Goal: Obtain resource: Download file/media

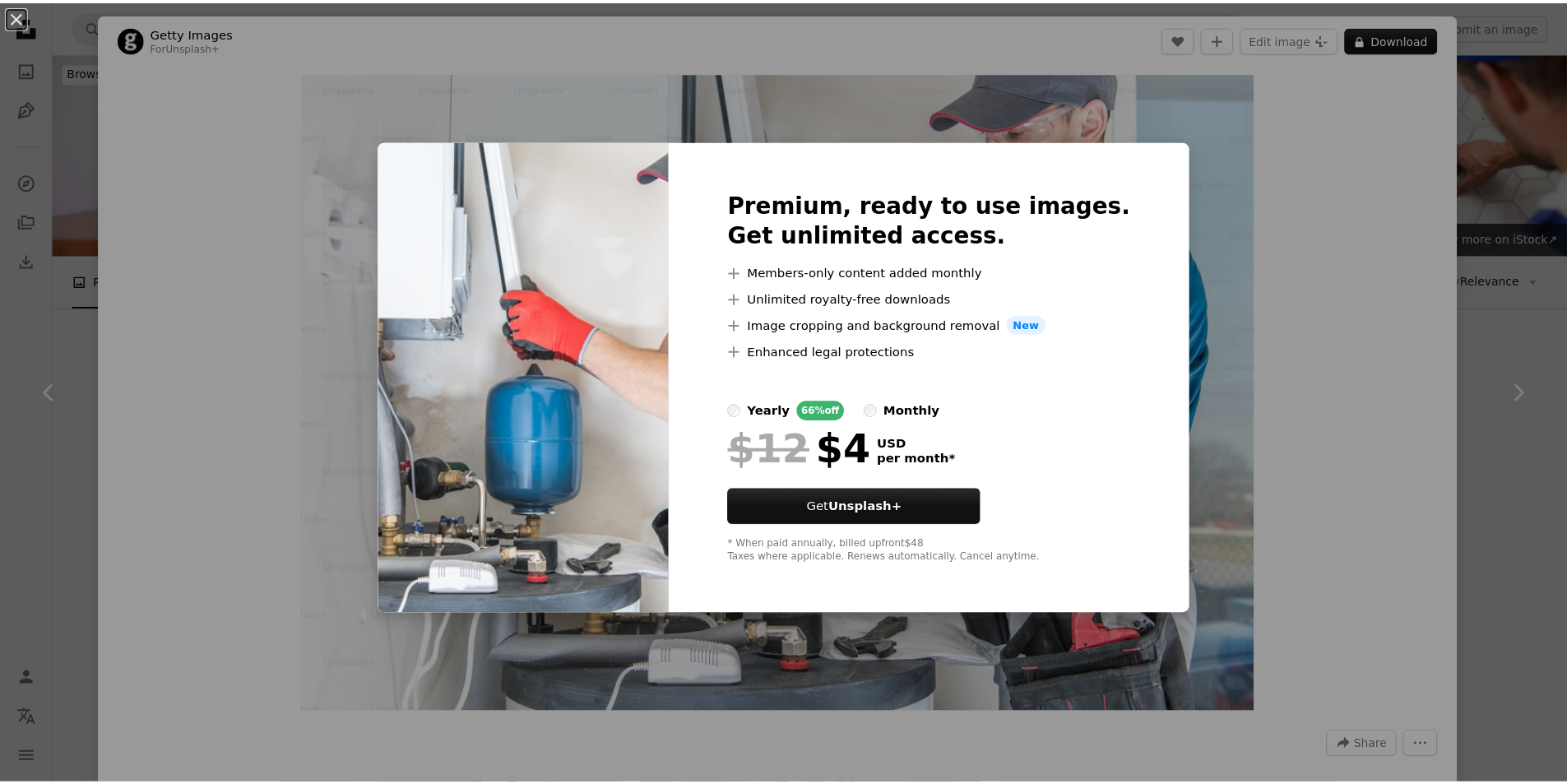
scroll to position [493, 0]
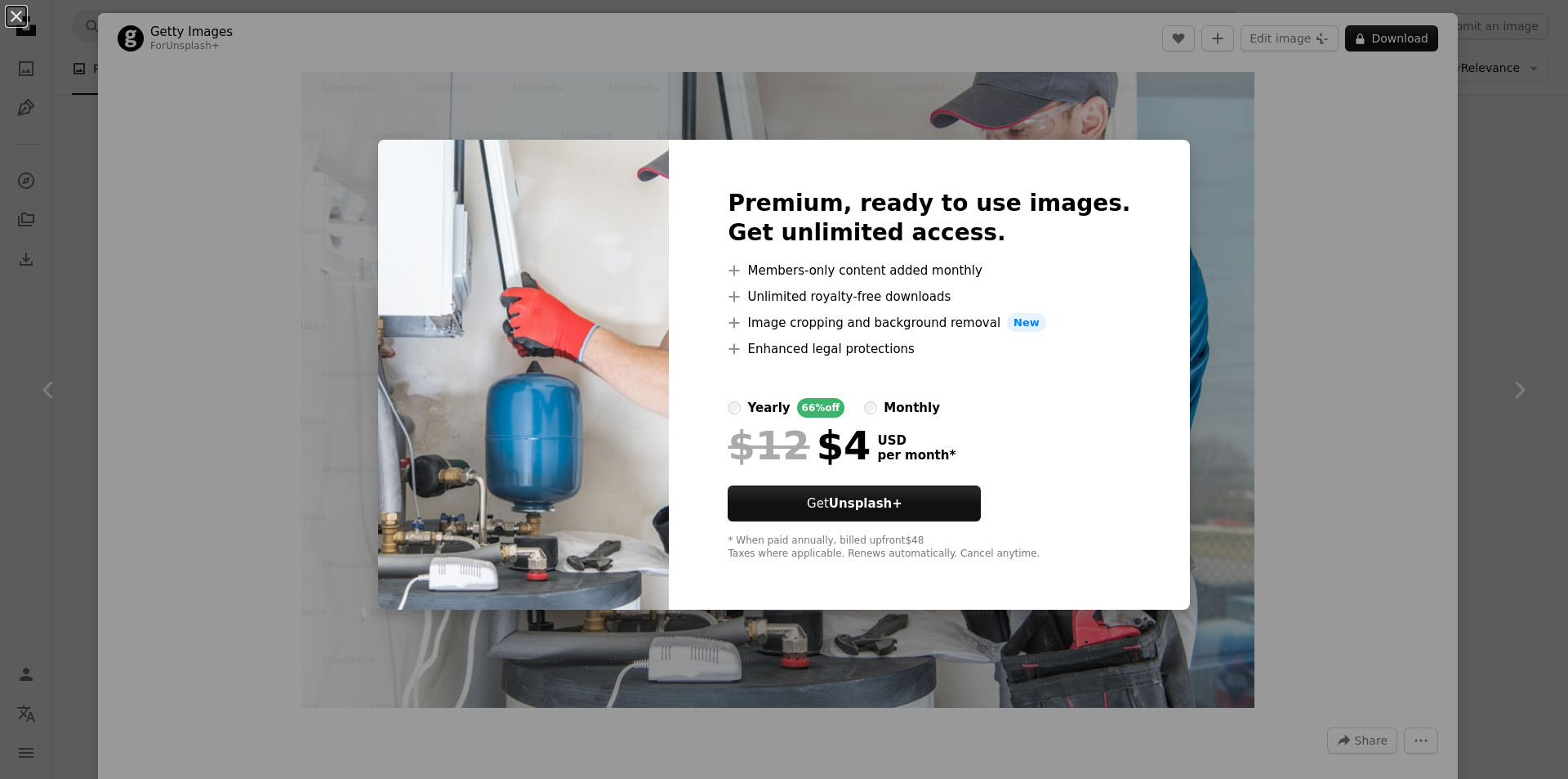
click at [1170, 163] on div "An X shape Premium, ready to use images. Get unlimited access. A plus sign Memb…" at bounding box center [784, 389] width 1568 height 779
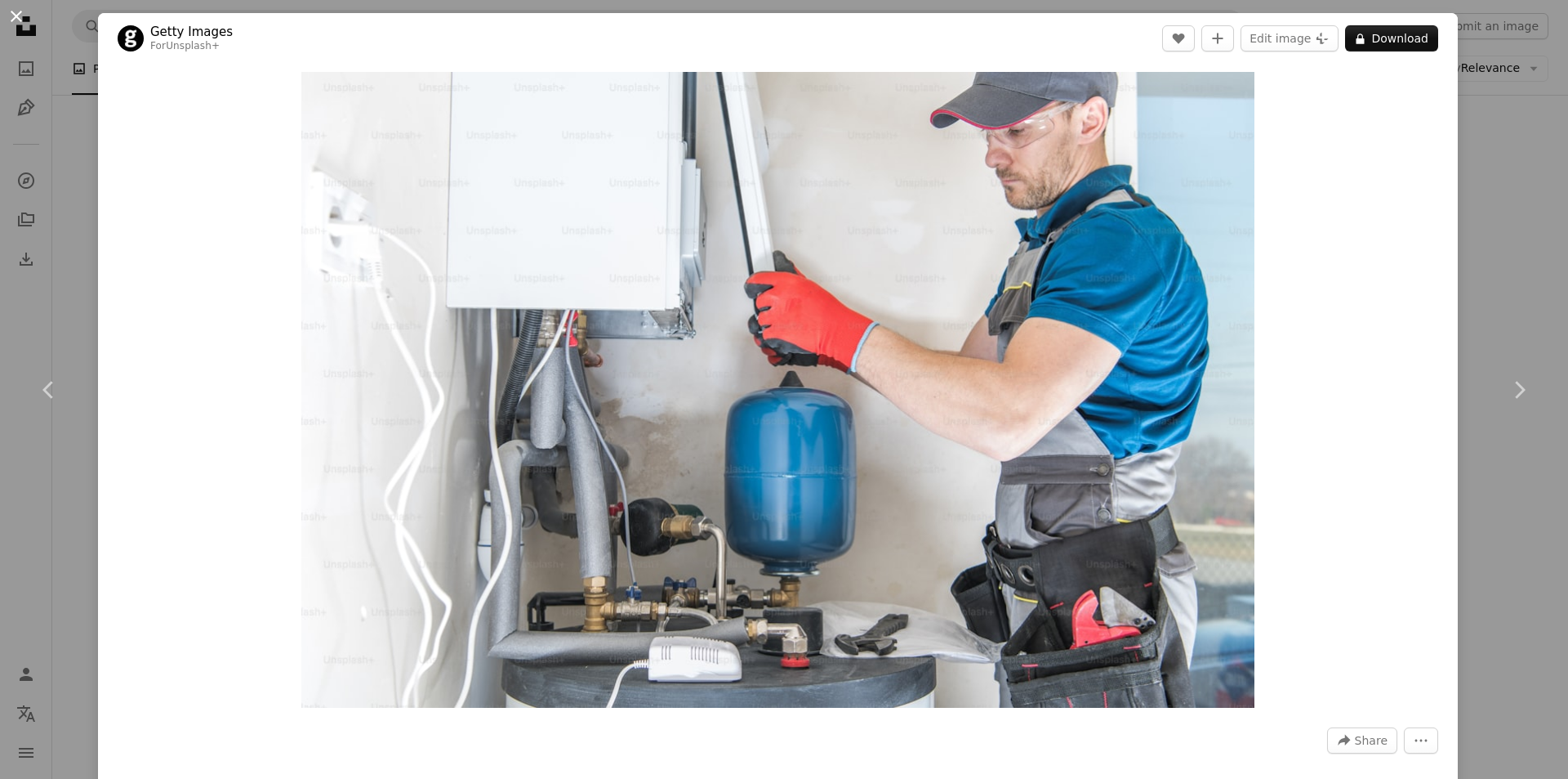
click at [13, 15] on button "An X shape" at bounding box center [16, 16] width 20 height 20
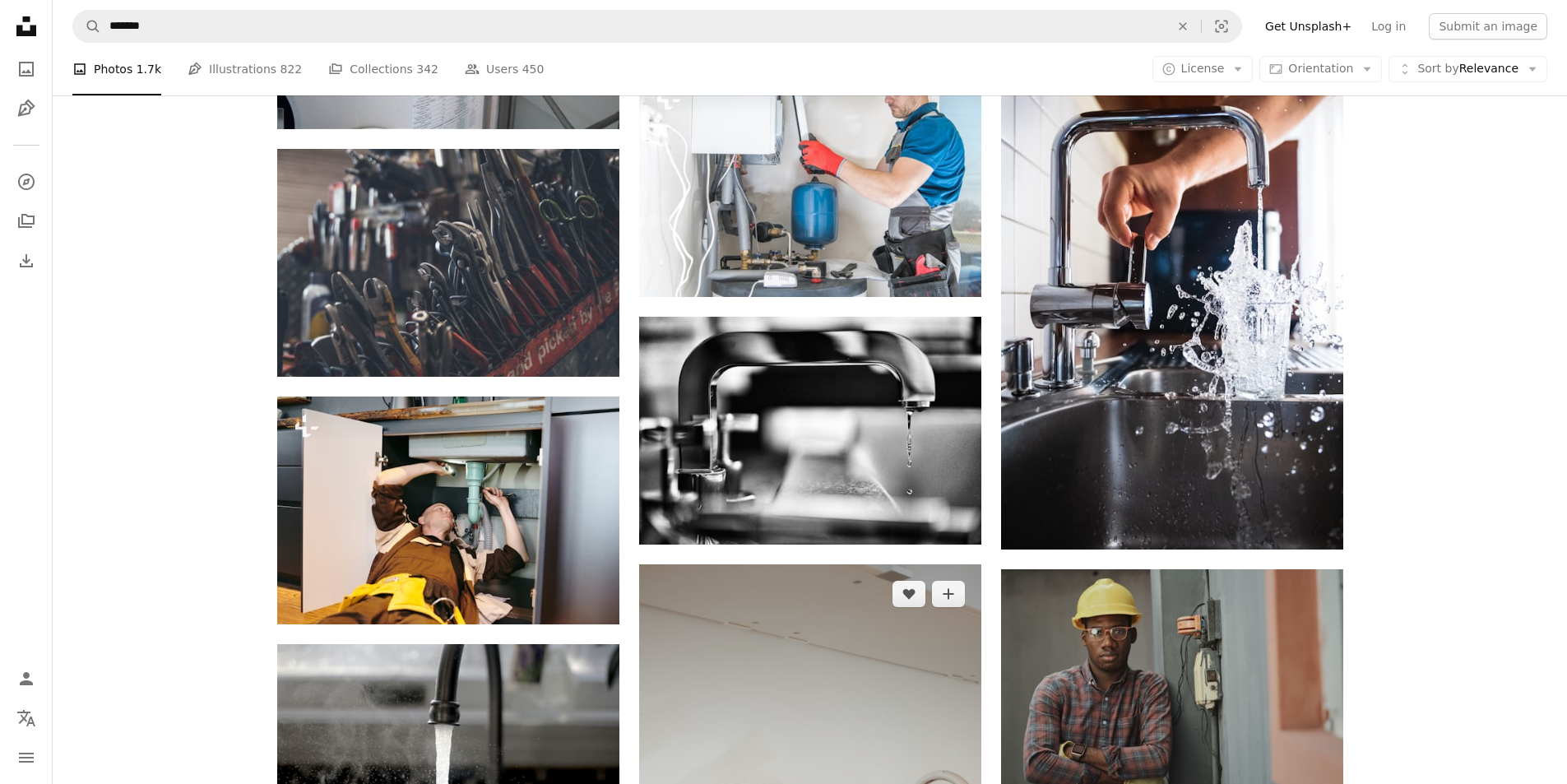
scroll to position [904, 0]
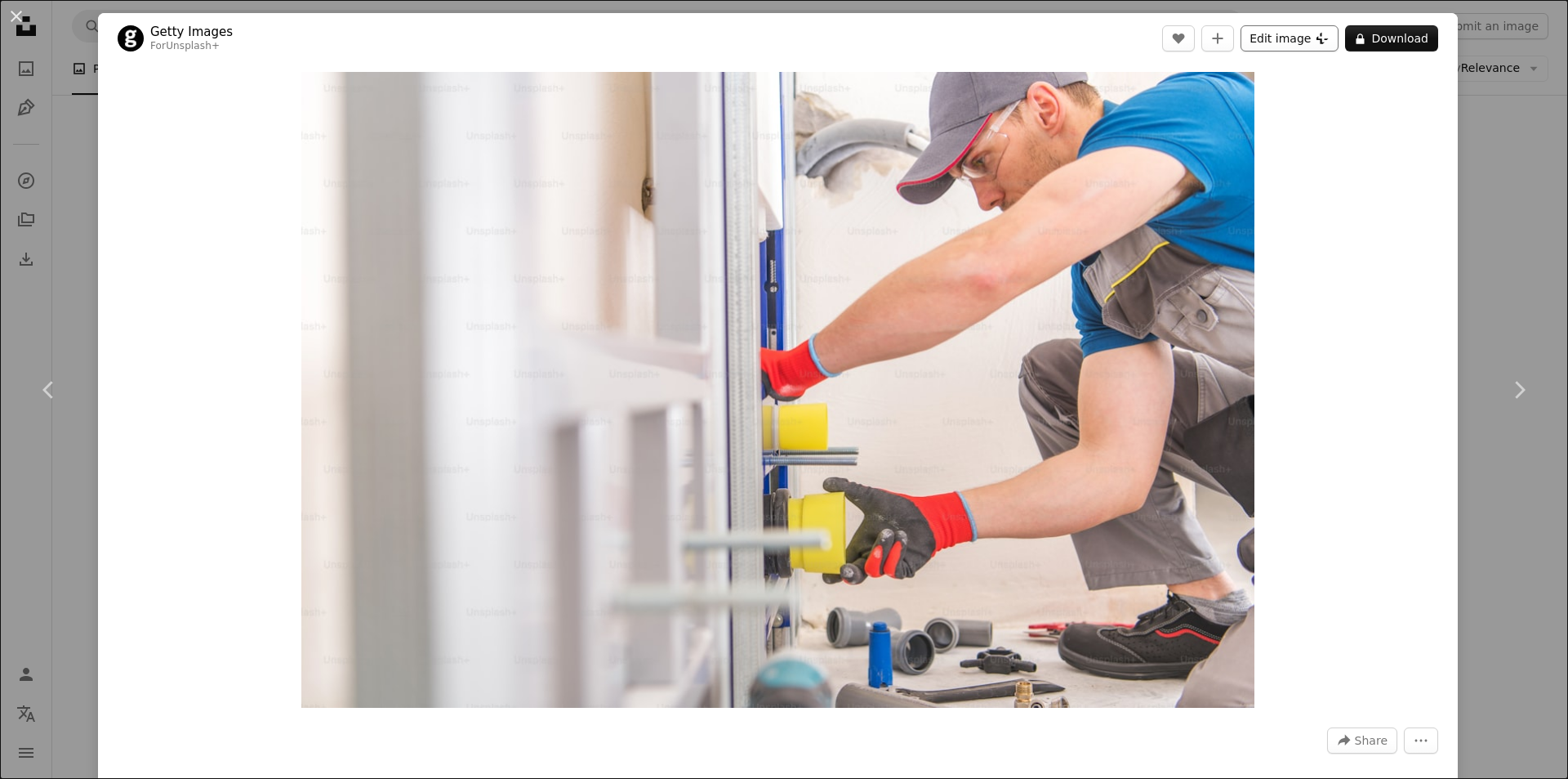
click at [1294, 43] on button "Edit image Plus sign for Unsplash+" at bounding box center [1289, 38] width 98 height 26
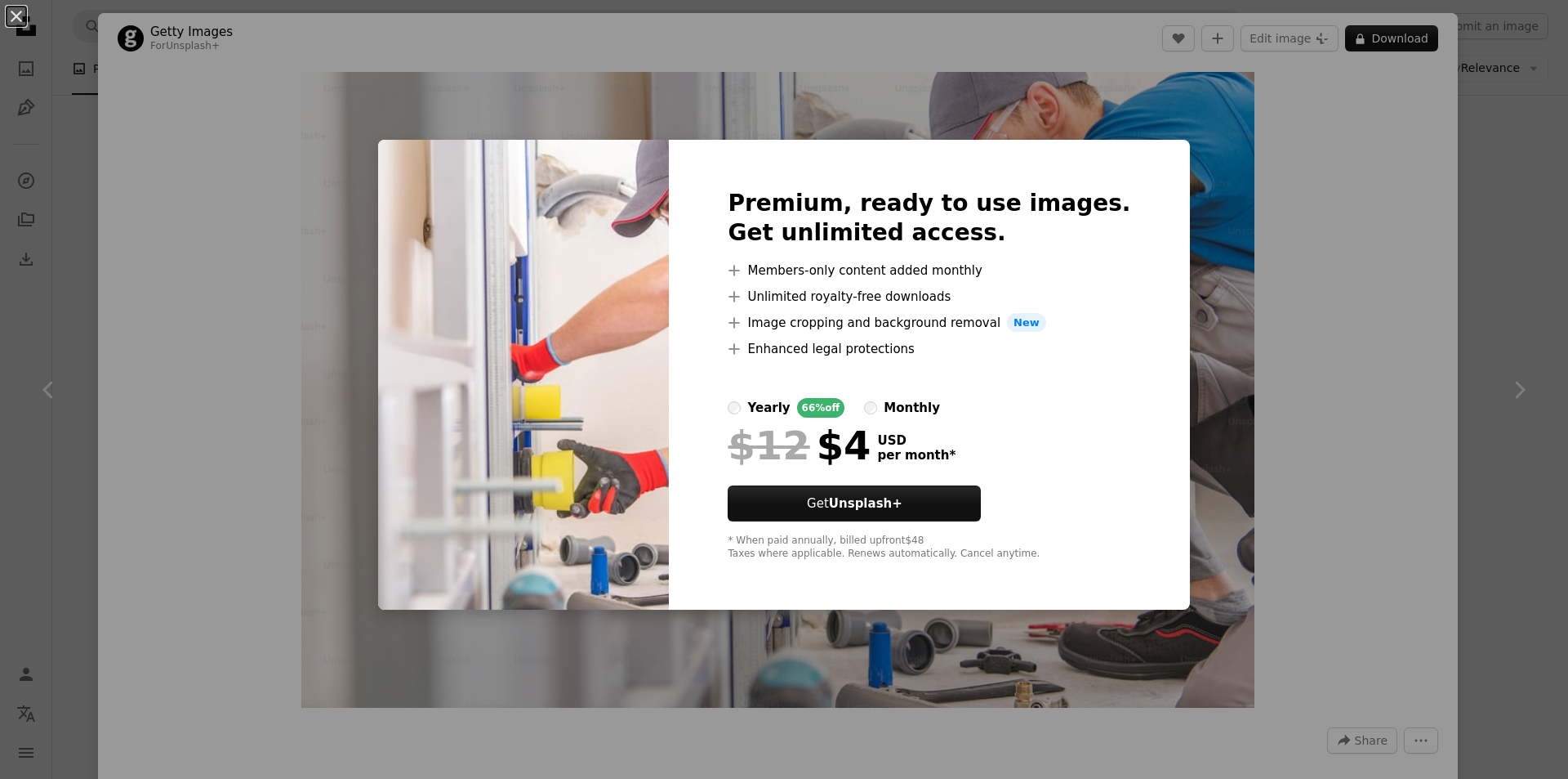
click at [1189, 115] on div "An X shape Premium, ready to use images. Get unlimited access. A plus sign Memb…" at bounding box center [784, 389] width 1568 height 779
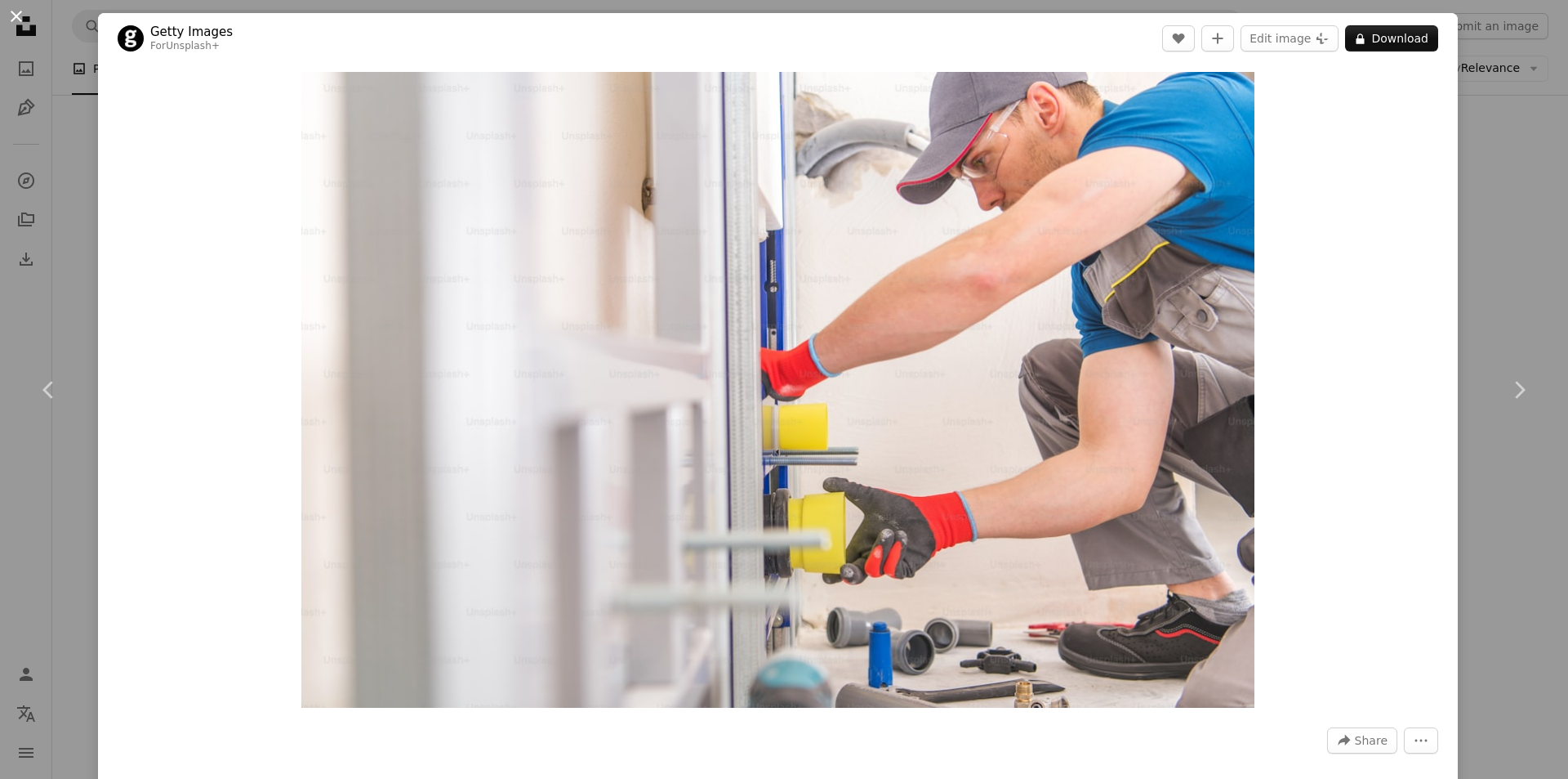
click at [17, 7] on button "An X shape" at bounding box center [16, 16] width 20 height 20
